Goal: Browse casually

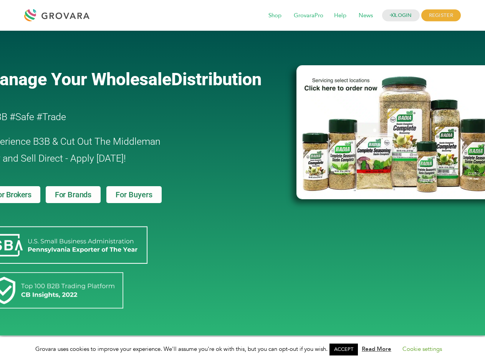
click at [346, 350] on link "ACCEPT" at bounding box center [344, 350] width 28 height 12
